Goal: Transaction & Acquisition: Purchase product/service

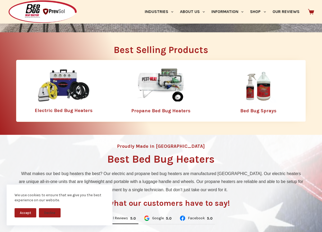
scroll to position [174, 0]
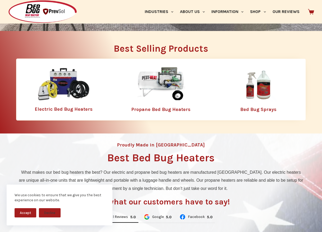
click at [66, 77] on img at bounding box center [63, 84] width 53 height 34
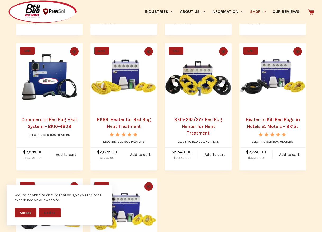
scroll to position [244, 0]
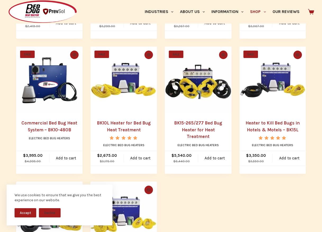
click at [209, 91] on img "BK15-265/277 Bed Bug Heater for Heat Treatment" at bounding box center [198, 80] width 66 height 66
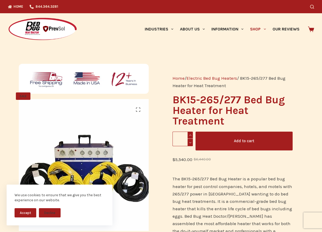
click at [28, 211] on button "Accept" at bounding box center [26, 212] width 22 height 9
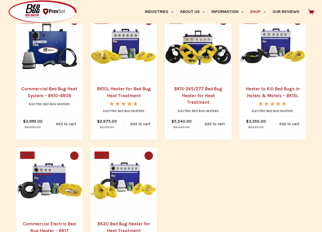
scroll to position [278, 0]
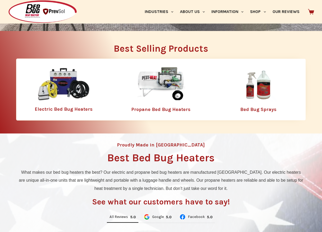
click at [170, 84] on img at bounding box center [161, 84] width 69 height 34
